Goal: Navigation & Orientation: Understand site structure

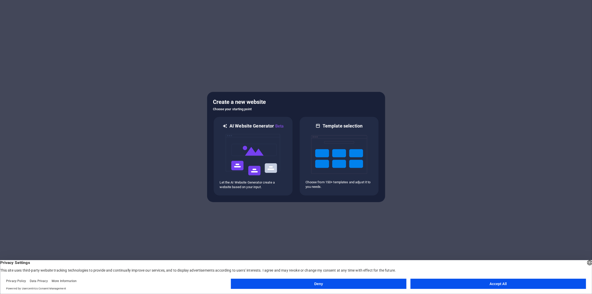
click at [458, 286] on button "Accept All" at bounding box center [499, 284] width 176 height 10
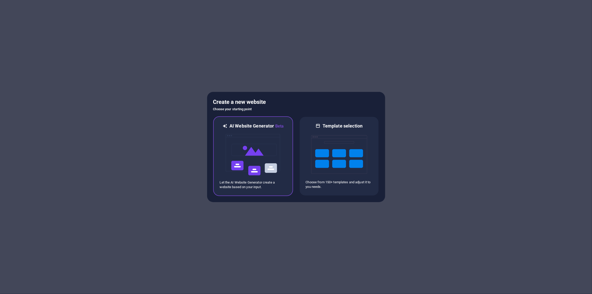
click at [256, 158] on img at bounding box center [253, 154] width 56 height 51
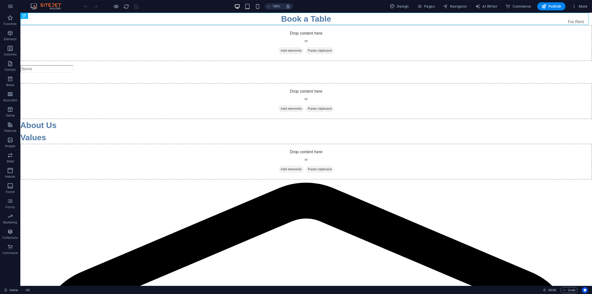
click at [48, 6] on img at bounding box center [48, 6] width 38 height 6
click at [9, 7] on icon "button" at bounding box center [10, 6] width 6 height 6
